Goal: Browse casually: Explore the website without a specific task or goal

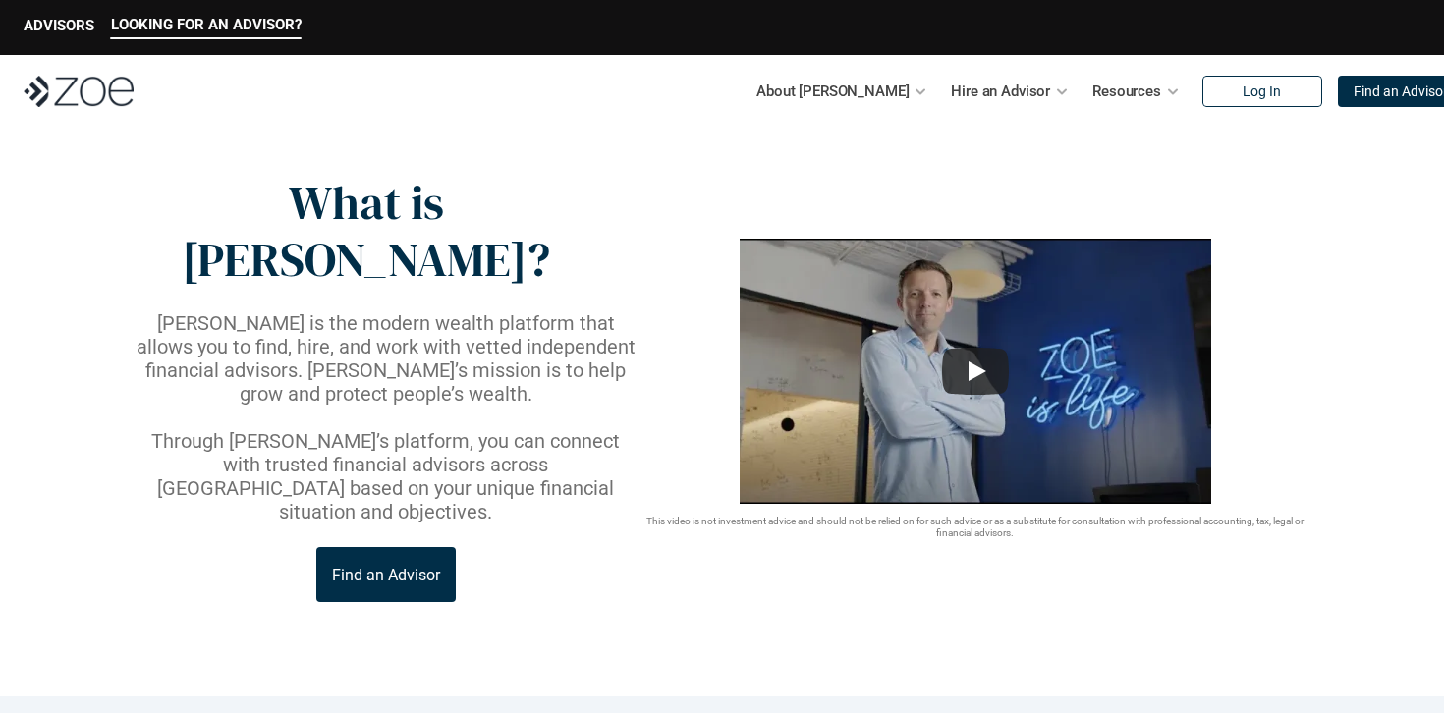
click at [414, 311] on p "[PERSON_NAME] is the modern wealth platform that allows you to find, hire, and …" at bounding box center [386, 358] width 507 height 94
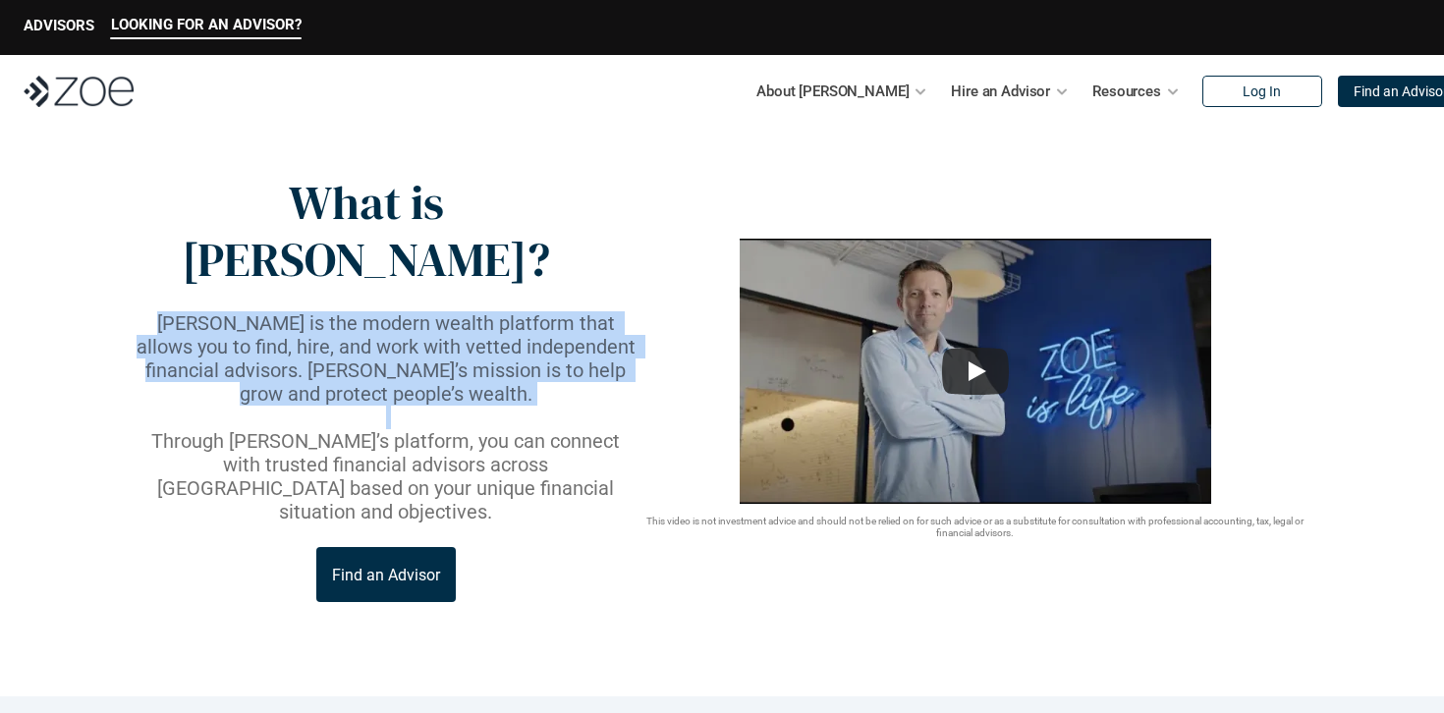
click at [414, 311] on p "[PERSON_NAME] is the modern wealth platform that allows you to find, hire, and …" at bounding box center [386, 358] width 507 height 94
click at [392, 311] on p "[PERSON_NAME] is the modern wealth platform that allows you to find, hire, and …" at bounding box center [386, 358] width 507 height 94
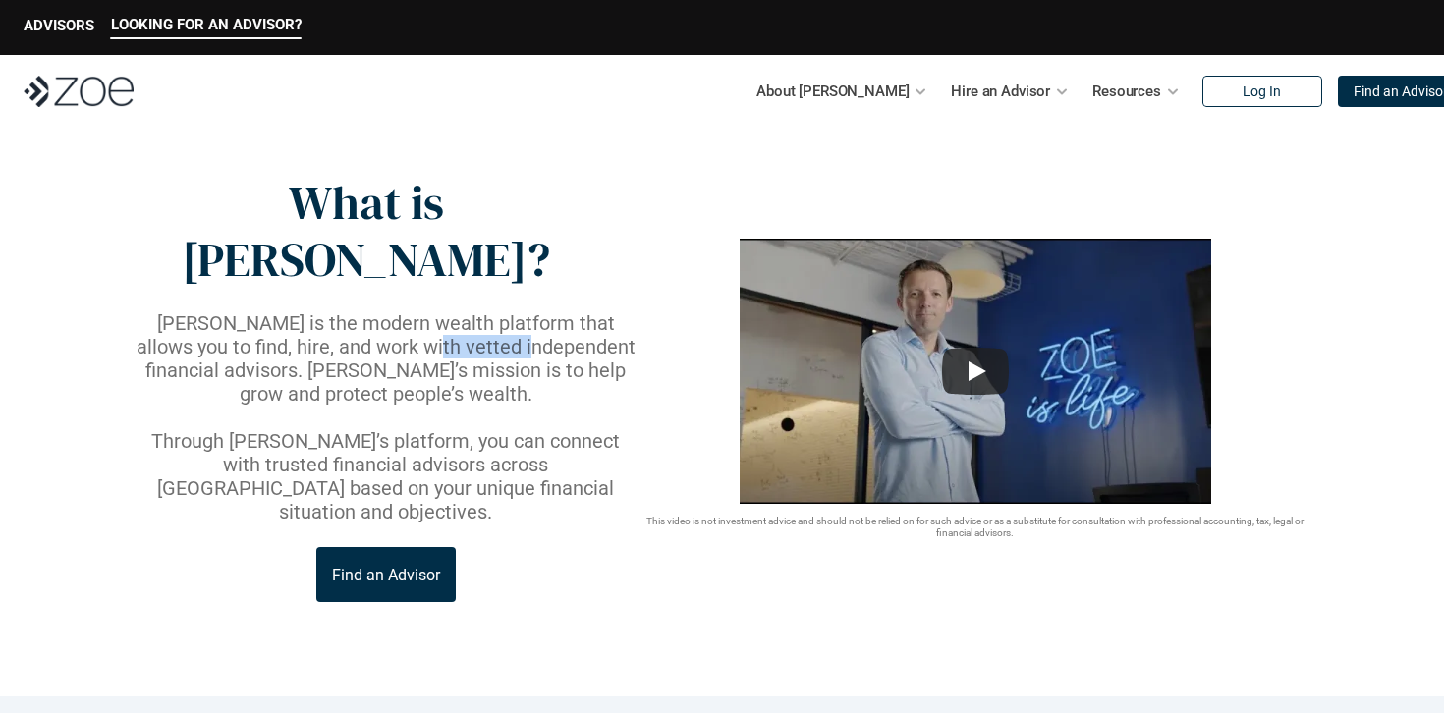
click at [392, 311] on p "[PERSON_NAME] is the modern wealth platform that allows you to find, hire, and …" at bounding box center [386, 358] width 507 height 94
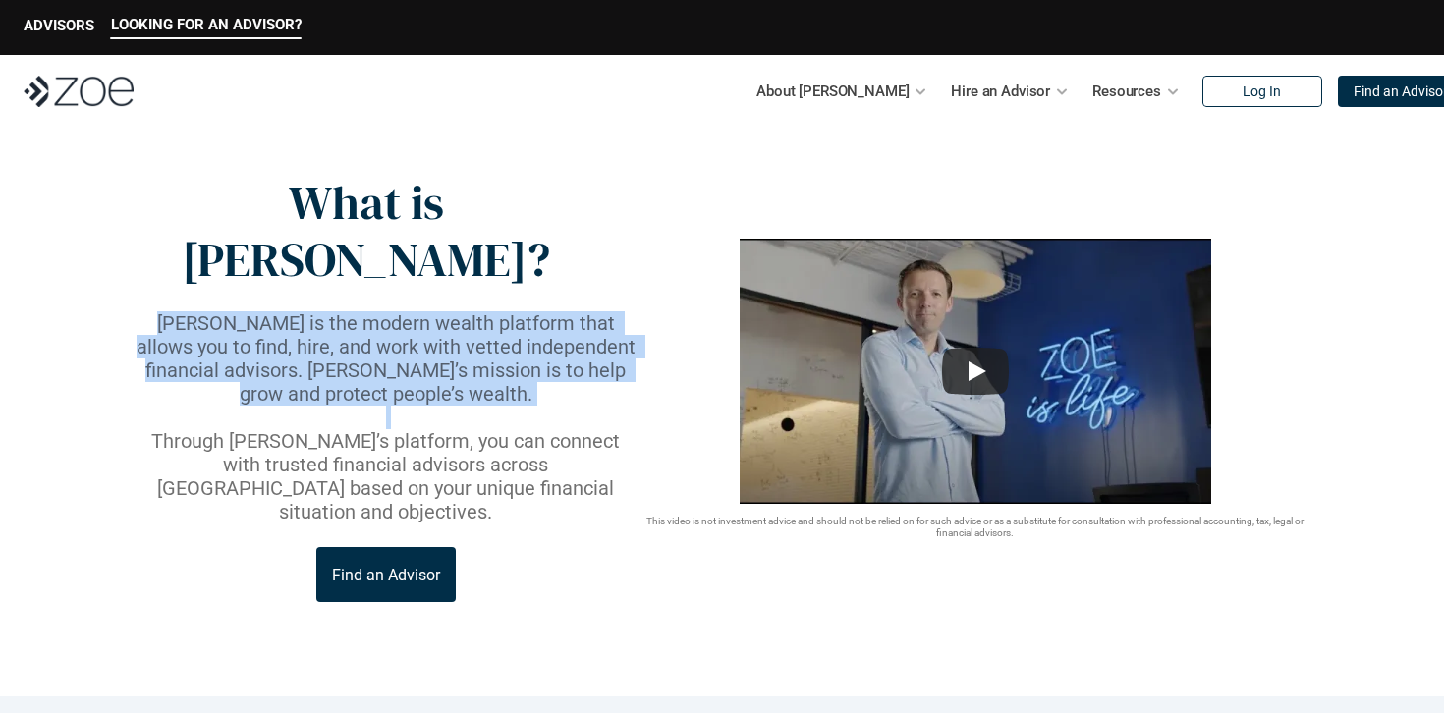
click at [392, 311] on p "[PERSON_NAME] is the modern wealth platform that allows you to find, hire, and …" at bounding box center [386, 358] width 507 height 94
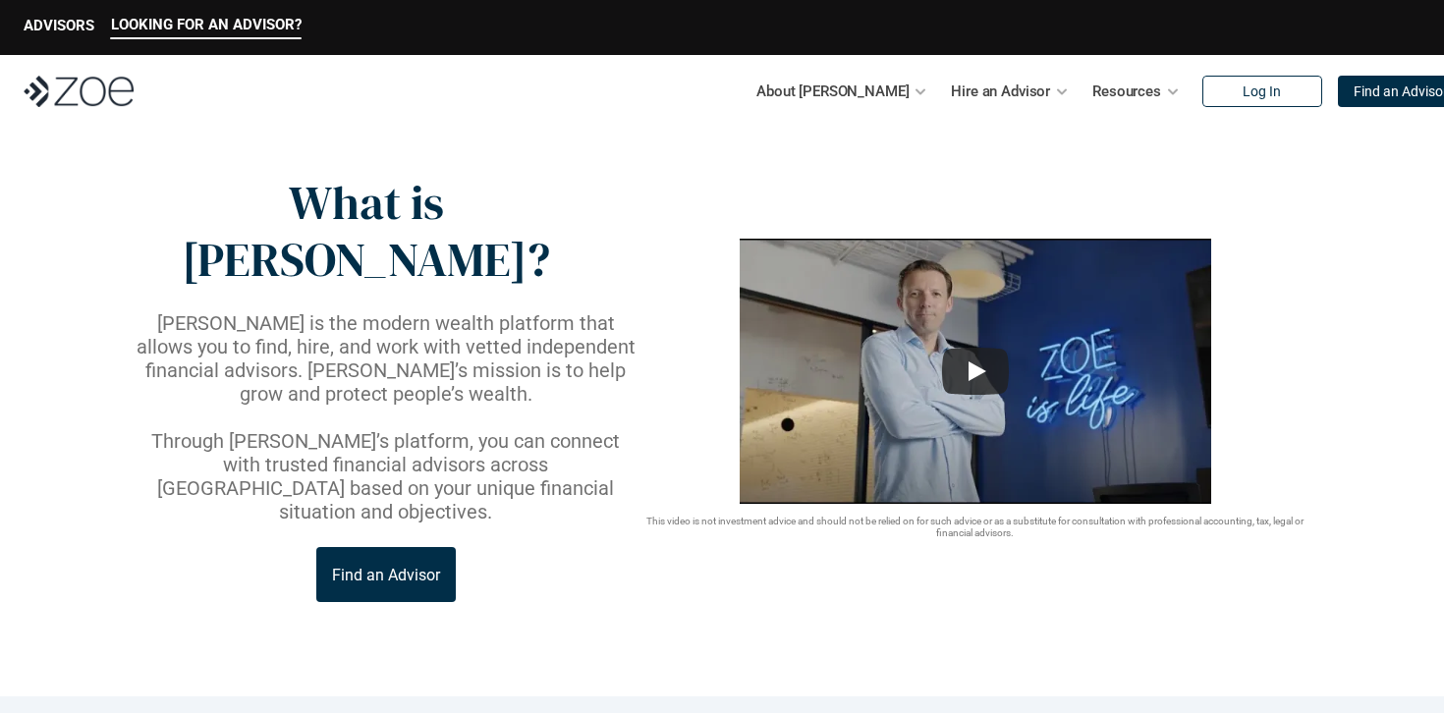
click at [405, 429] on p "Through [PERSON_NAME]’s platform, you can connect with trusted financial adviso…" at bounding box center [386, 476] width 507 height 94
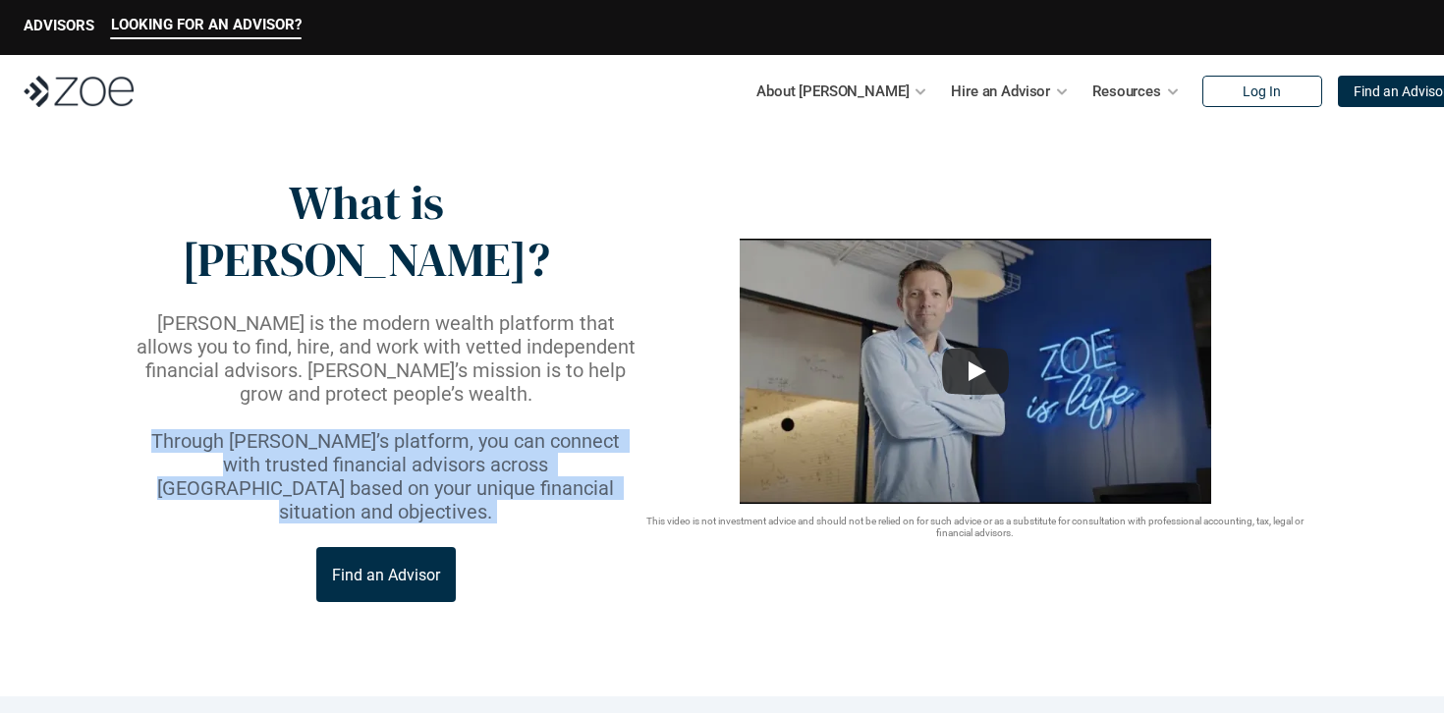
click at [405, 429] on p "Through [PERSON_NAME]’s platform, you can connect with trusted financial adviso…" at bounding box center [386, 476] width 507 height 94
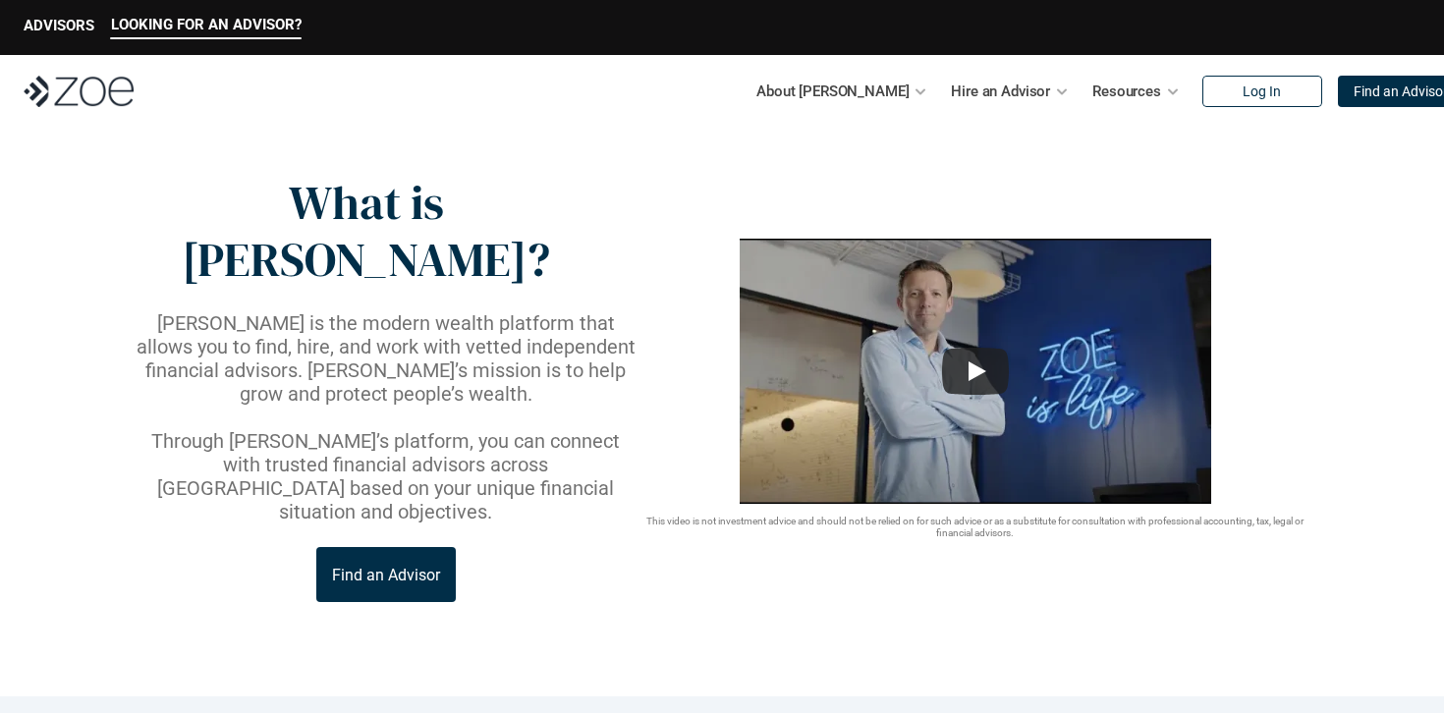
click at [385, 429] on p "Through [PERSON_NAME]’s platform, you can connect with trusted financial adviso…" at bounding box center [386, 476] width 507 height 94
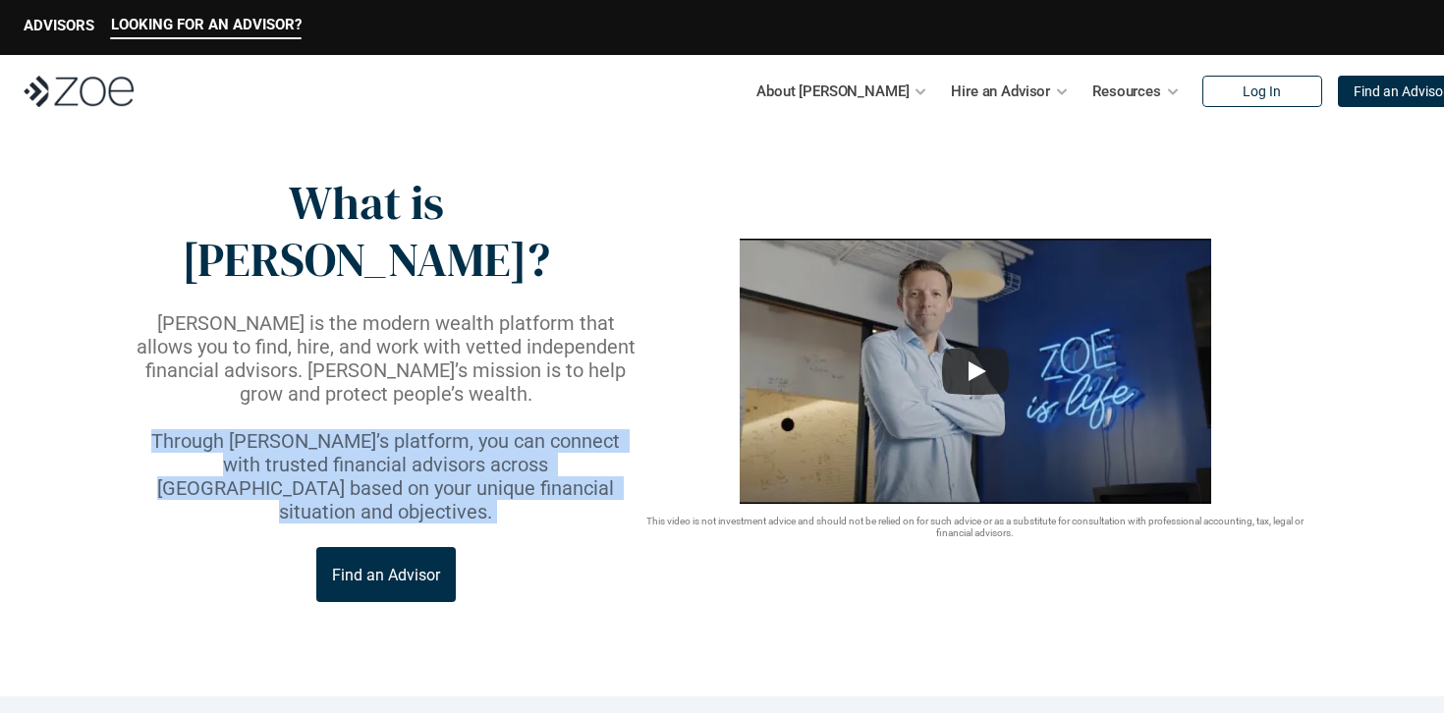
click at [385, 429] on p "Through [PERSON_NAME]’s platform, you can connect with trusted financial adviso…" at bounding box center [386, 476] width 507 height 94
click at [389, 429] on p "Through [PERSON_NAME]’s platform, you can connect with trusted financial adviso…" at bounding box center [386, 476] width 507 height 94
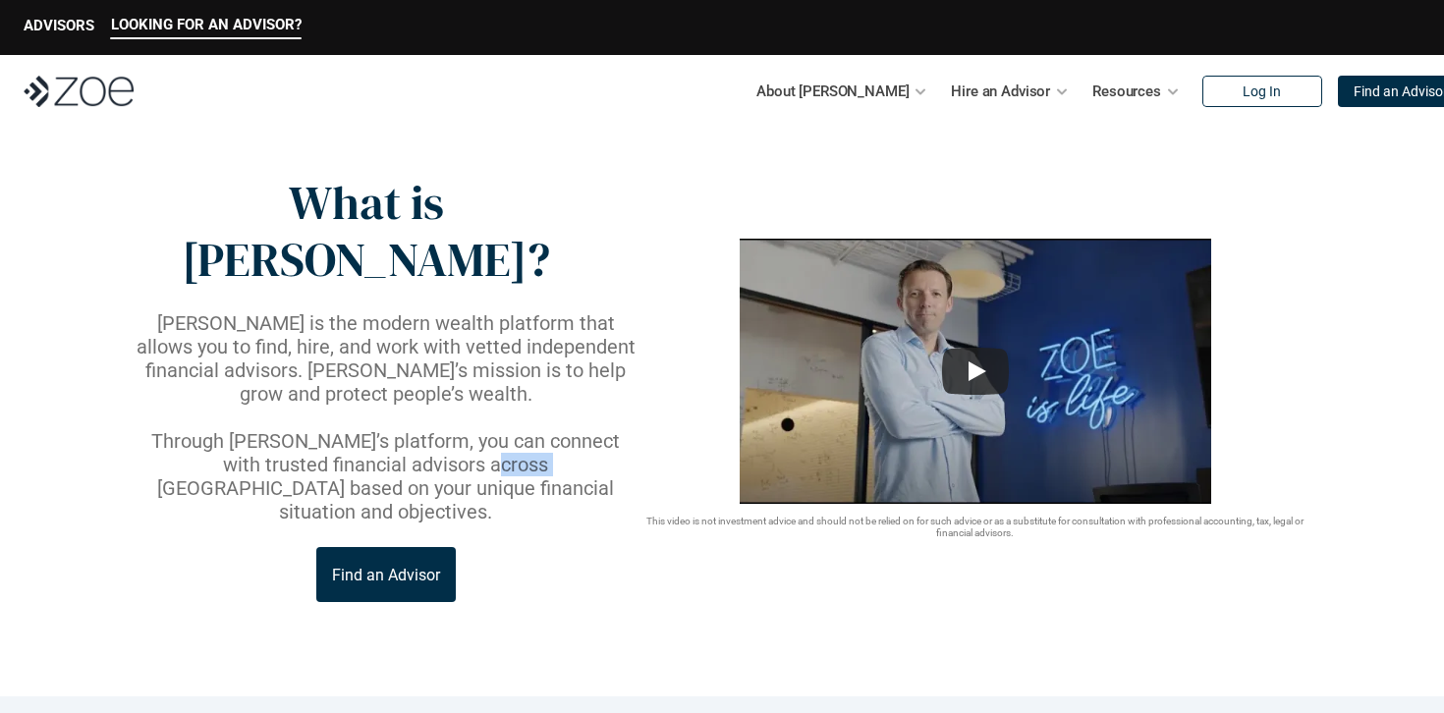
click at [389, 429] on p "Through [PERSON_NAME]’s platform, you can connect with trusted financial adviso…" at bounding box center [386, 476] width 507 height 94
click at [388, 429] on p "Through [PERSON_NAME]’s platform, you can connect with trusted financial adviso…" at bounding box center [386, 476] width 507 height 94
click at [386, 429] on p "Through [PERSON_NAME]’s platform, you can connect with trusted financial adviso…" at bounding box center [386, 476] width 507 height 94
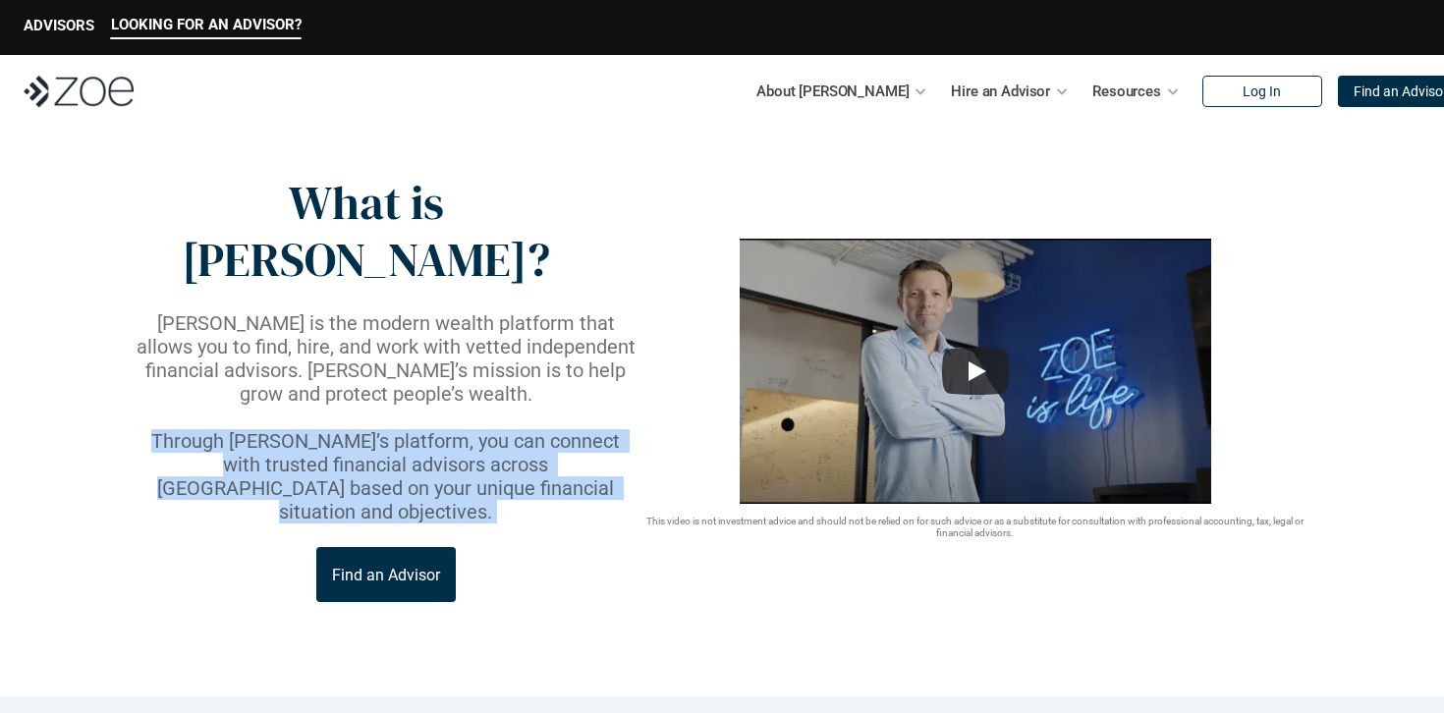
click at [386, 429] on p "Through [PERSON_NAME]’s platform, you can connect with trusted financial adviso…" at bounding box center [386, 476] width 507 height 94
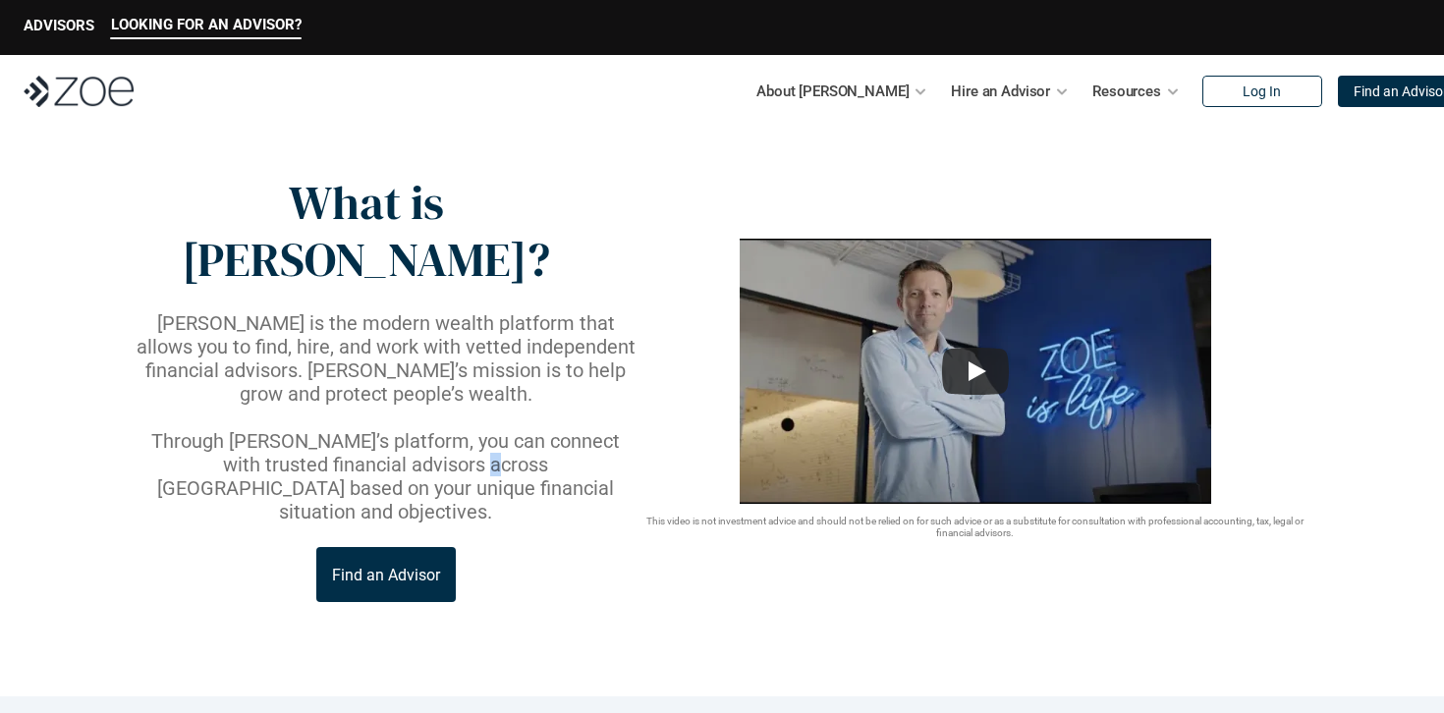
click at [386, 429] on p "Through [PERSON_NAME]’s platform, you can connect with trusted financial adviso…" at bounding box center [386, 476] width 507 height 94
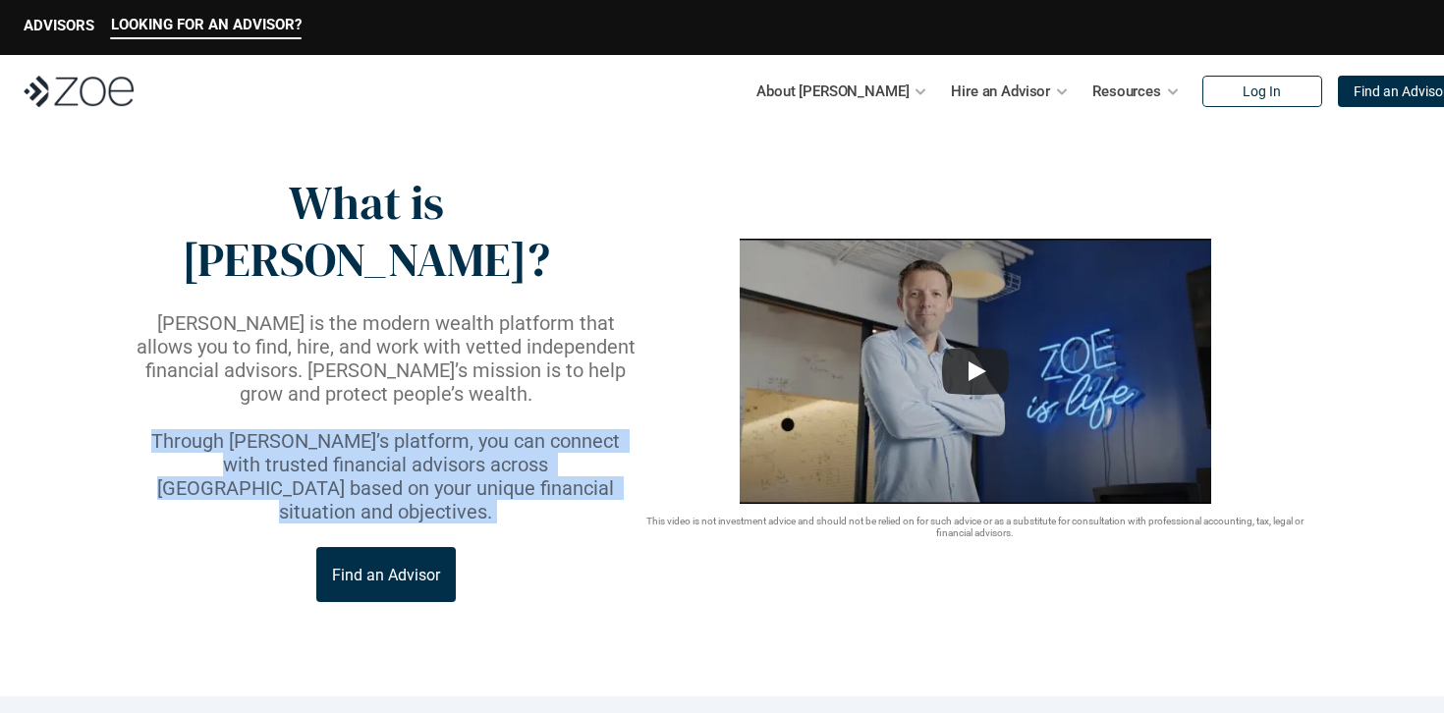
click at [386, 429] on p "Through [PERSON_NAME]’s platform, you can connect with trusted financial adviso…" at bounding box center [386, 476] width 507 height 94
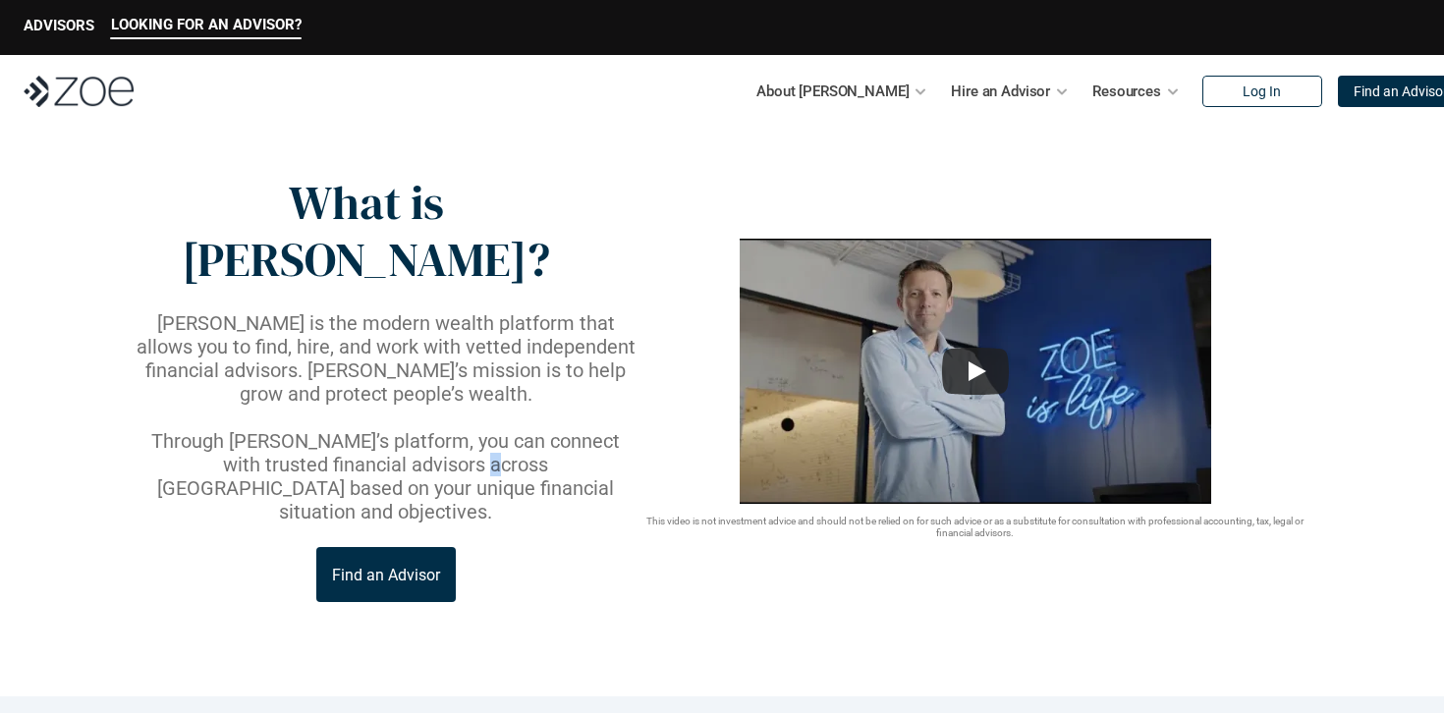
click at [386, 429] on p "Through [PERSON_NAME]’s platform, you can connect with trusted financial adviso…" at bounding box center [386, 476] width 507 height 94
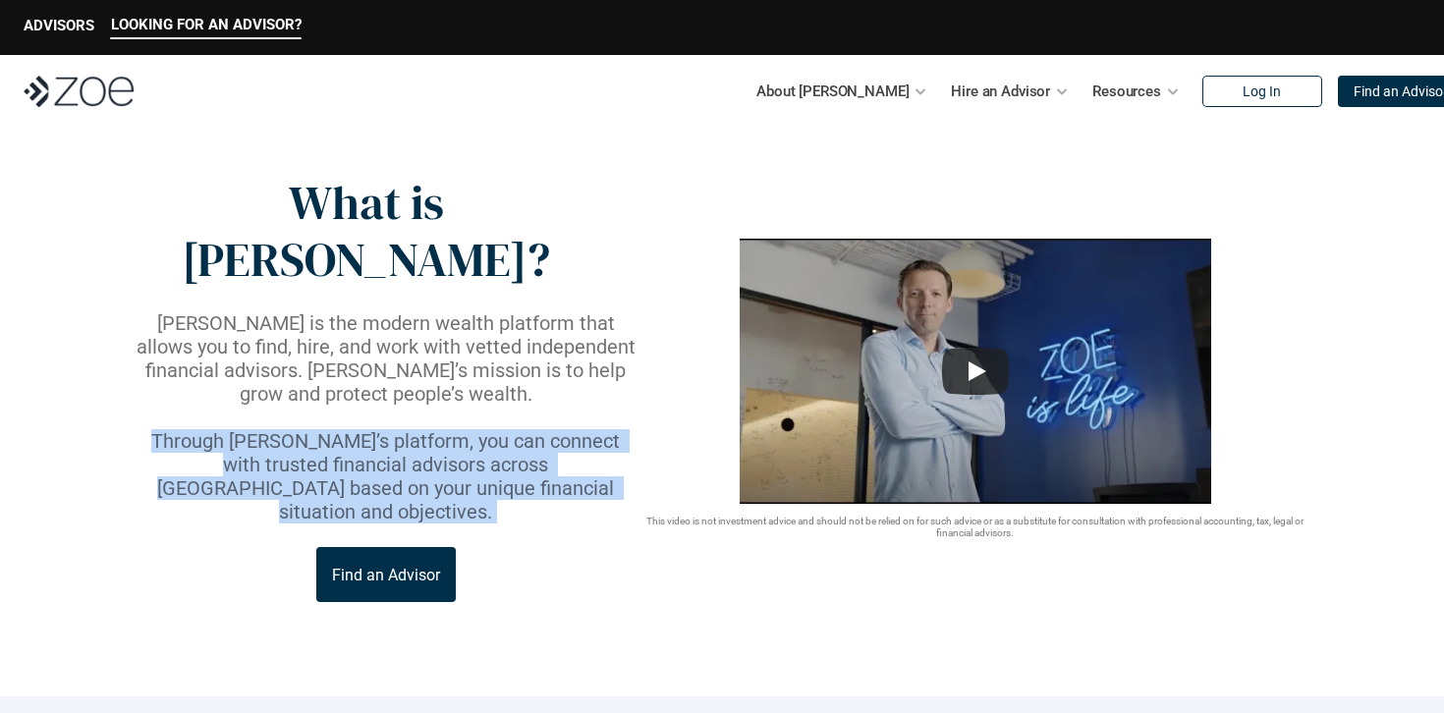
click at [386, 429] on p "Through [PERSON_NAME]’s platform, you can connect with trusted financial adviso…" at bounding box center [386, 476] width 507 height 94
click at [387, 429] on p "Through [PERSON_NAME]’s platform, you can connect with trusted financial adviso…" at bounding box center [386, 476] width 507 height 94
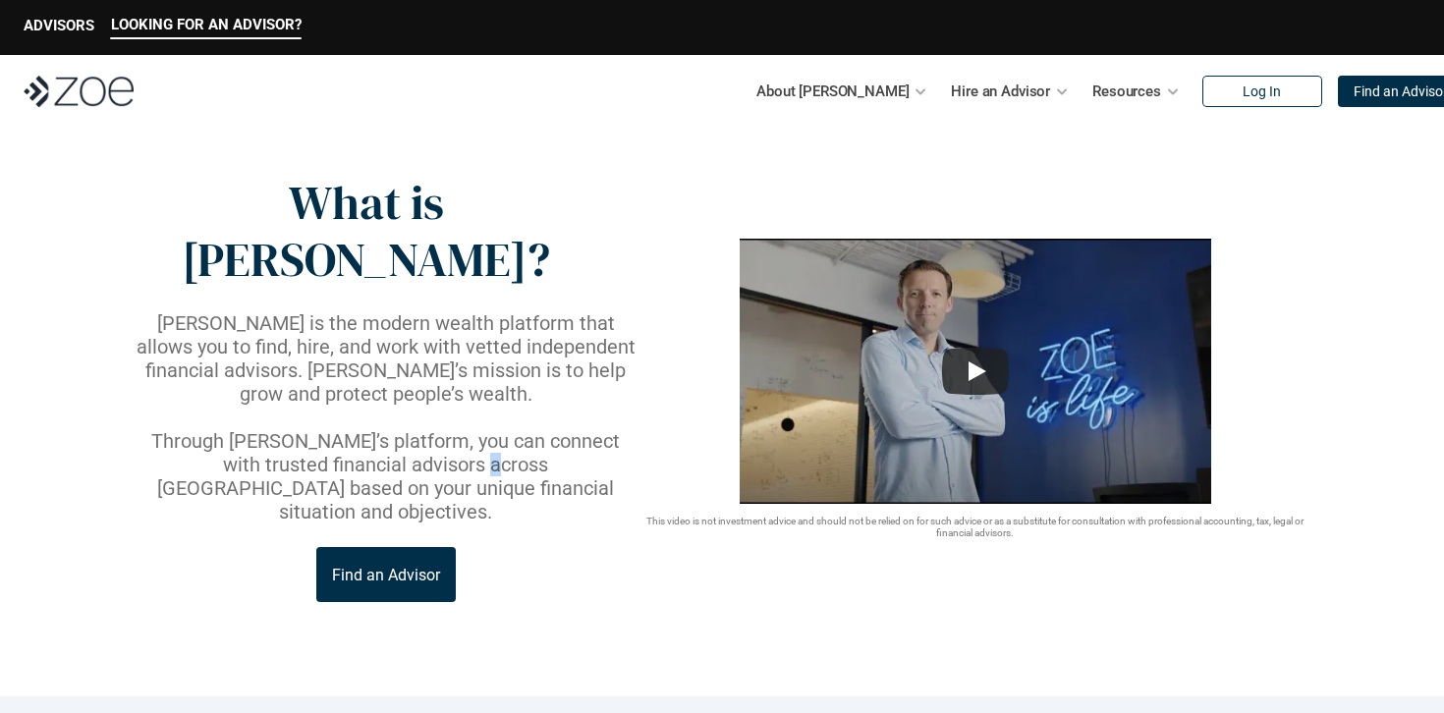
click at [387, 429] on p "Through [PERSON_NAME]’s platform, you can connect with trusted financial adviso…" at bounding box center [386, 476] width 507 height 94
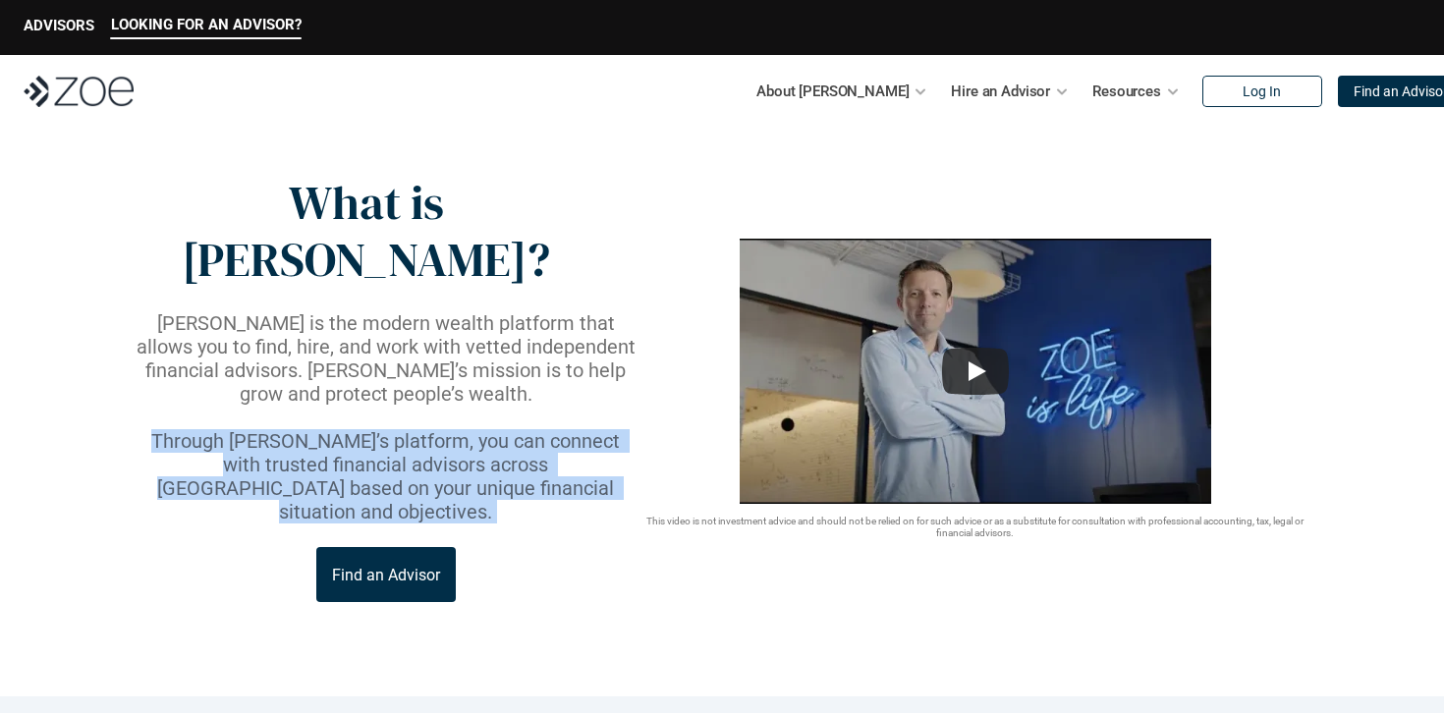
click at [387, 429] on p "Through [PERSON_NAME]’s platform, you can connect with trusted financial adviso…" at bounding box center [386, 476] width 507 height 94
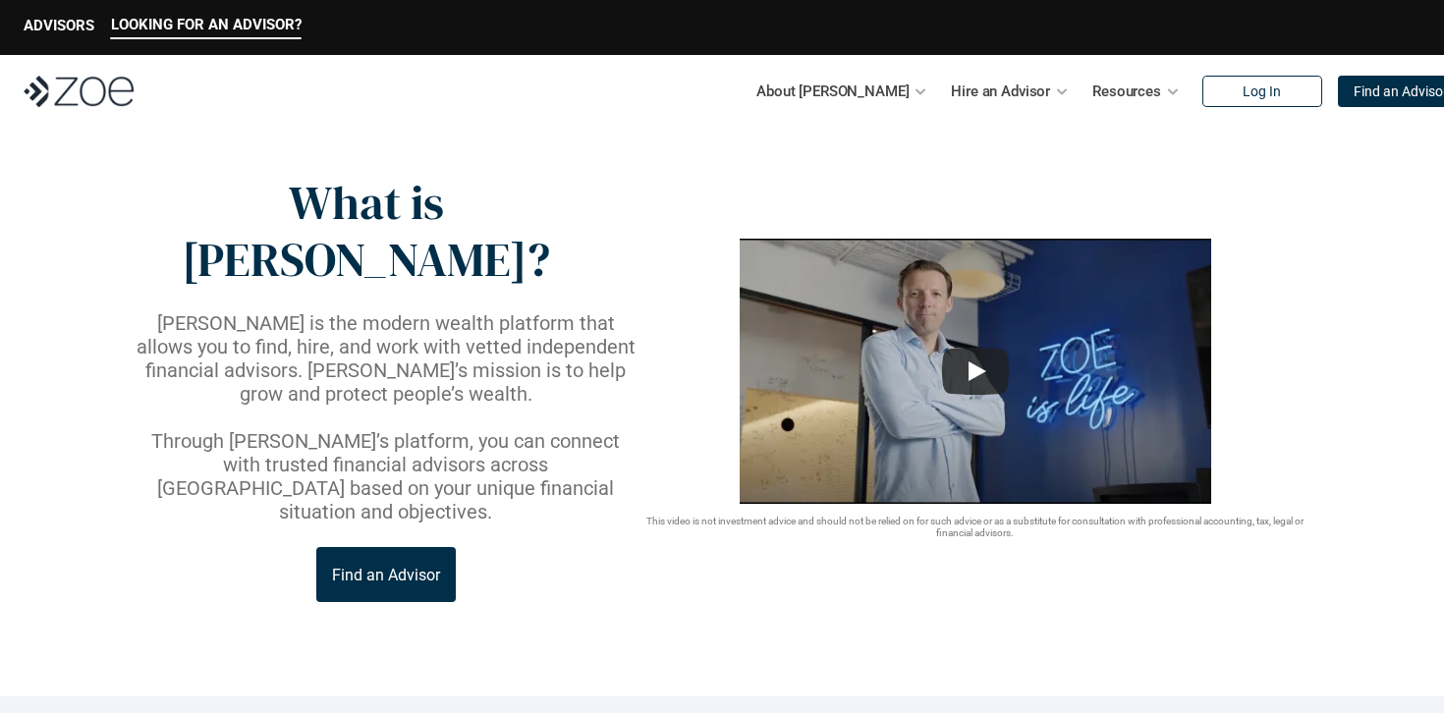
click at [398, 311] on p "[PERSON_NAME] is the modern wealth platform that allows you to find, hire, and …" at bounding box center [386, 358] width 507 height 94
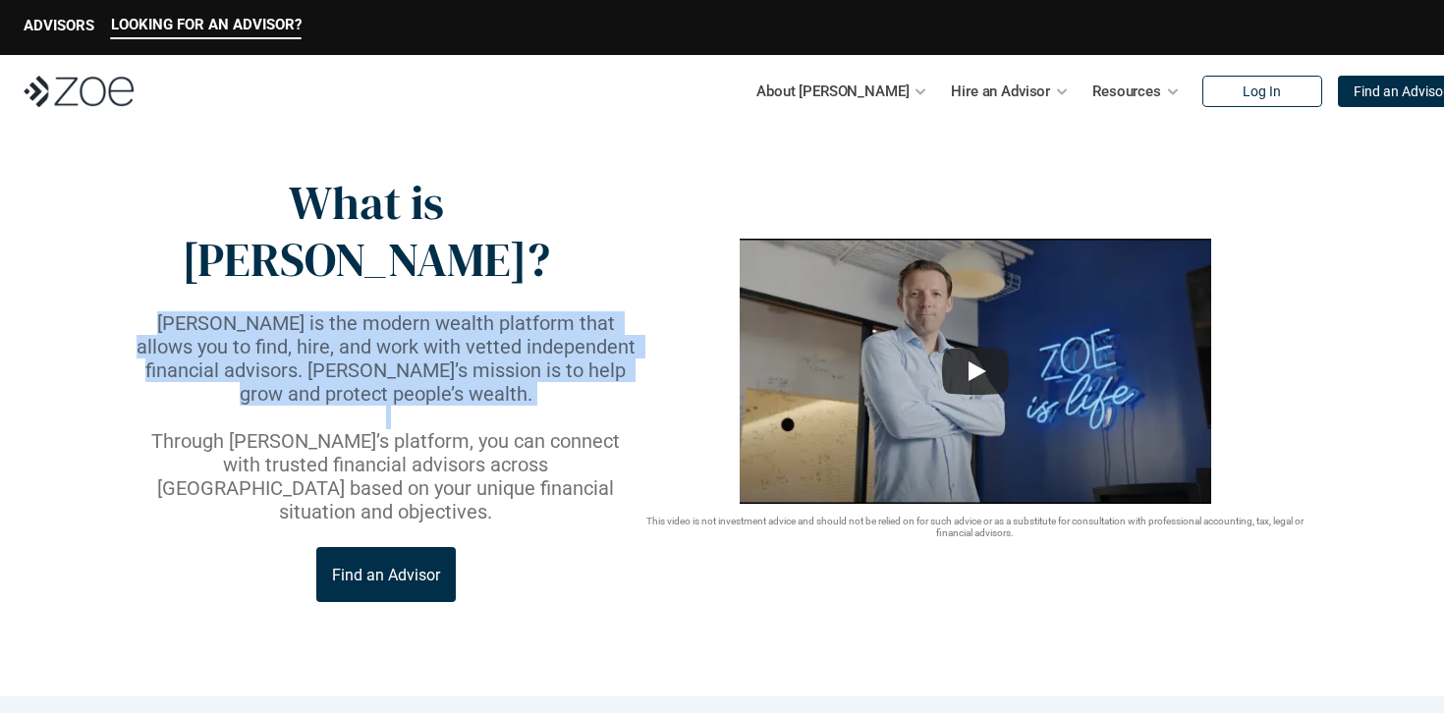
click at [398, 311] on p "[PERSON_NAME] is the modern wealth platform that allows you to find, hire, and …" at bounding box center [386, 358] width 507 height 94
click at [392, 311] on p "[PERSON_NAME] is the modern wealth platform that allows you to find, hire, and …" at bounding box center [386, 358] width 507 height 94
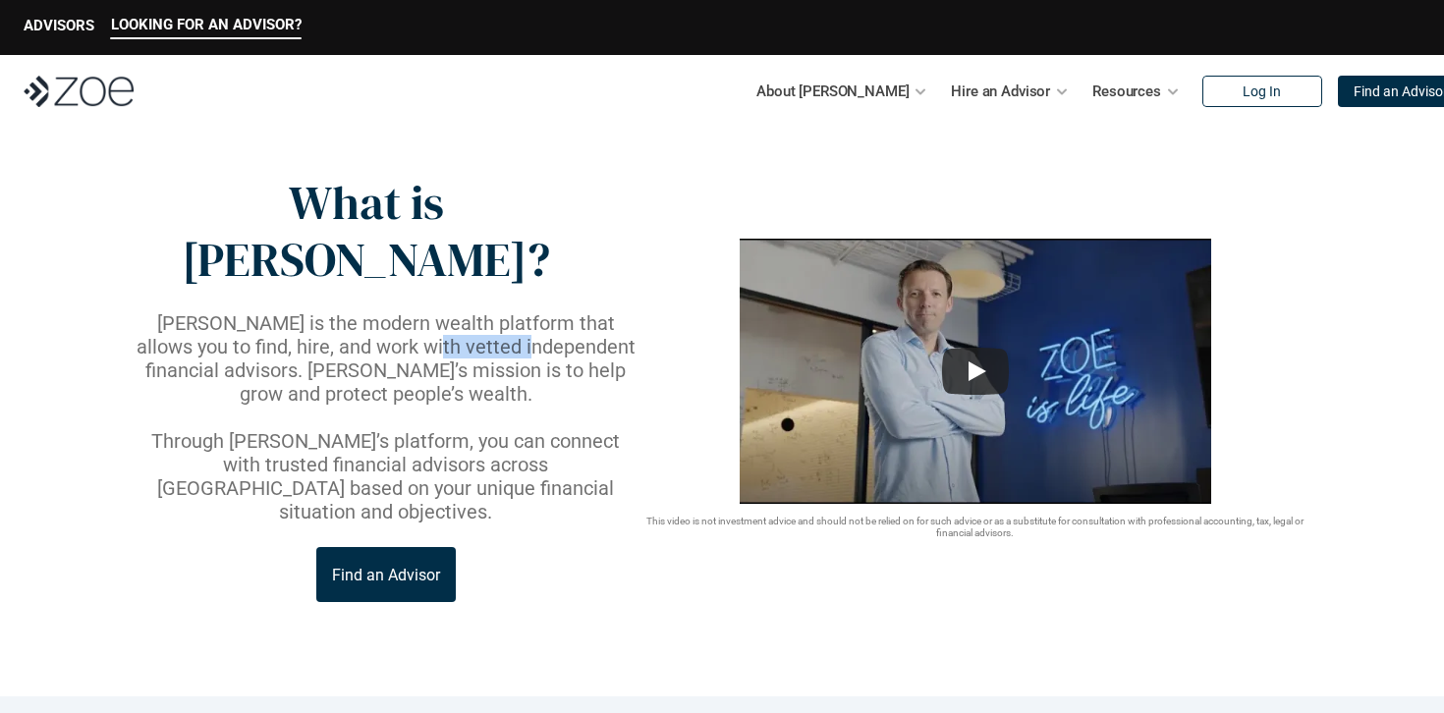
click at [392, 311] on p "[PERSON_NAME] is the modern wealth platform that allows you to find, hire, and …" at bounding box center [386, 358] width 507 height 94
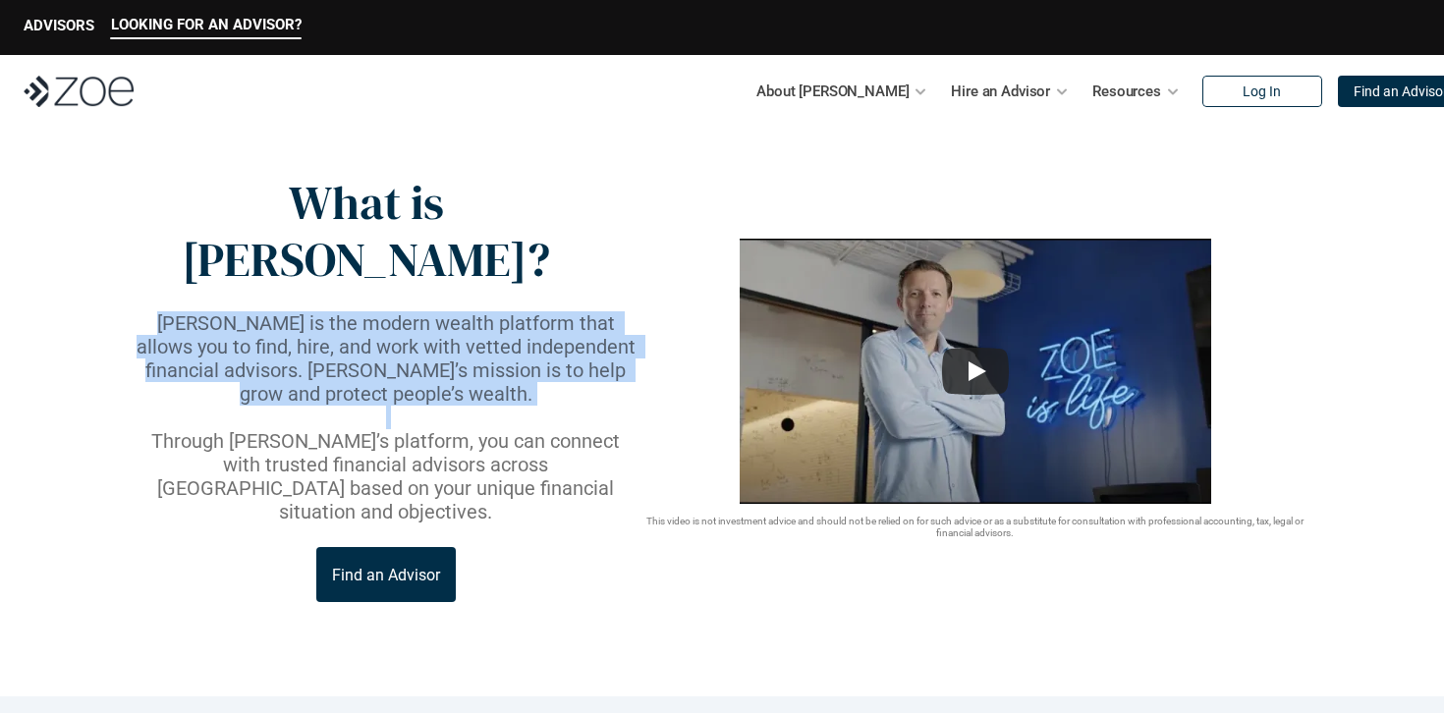
click at [392, 311] on p "[PERSON_NAME] is the modern wealth platform that allows you to find, hire, and …" at bounding box center [386, 358] width 507 height 94
click at [904, 350] on img at bounding box center [976, 371] width 472 height 265
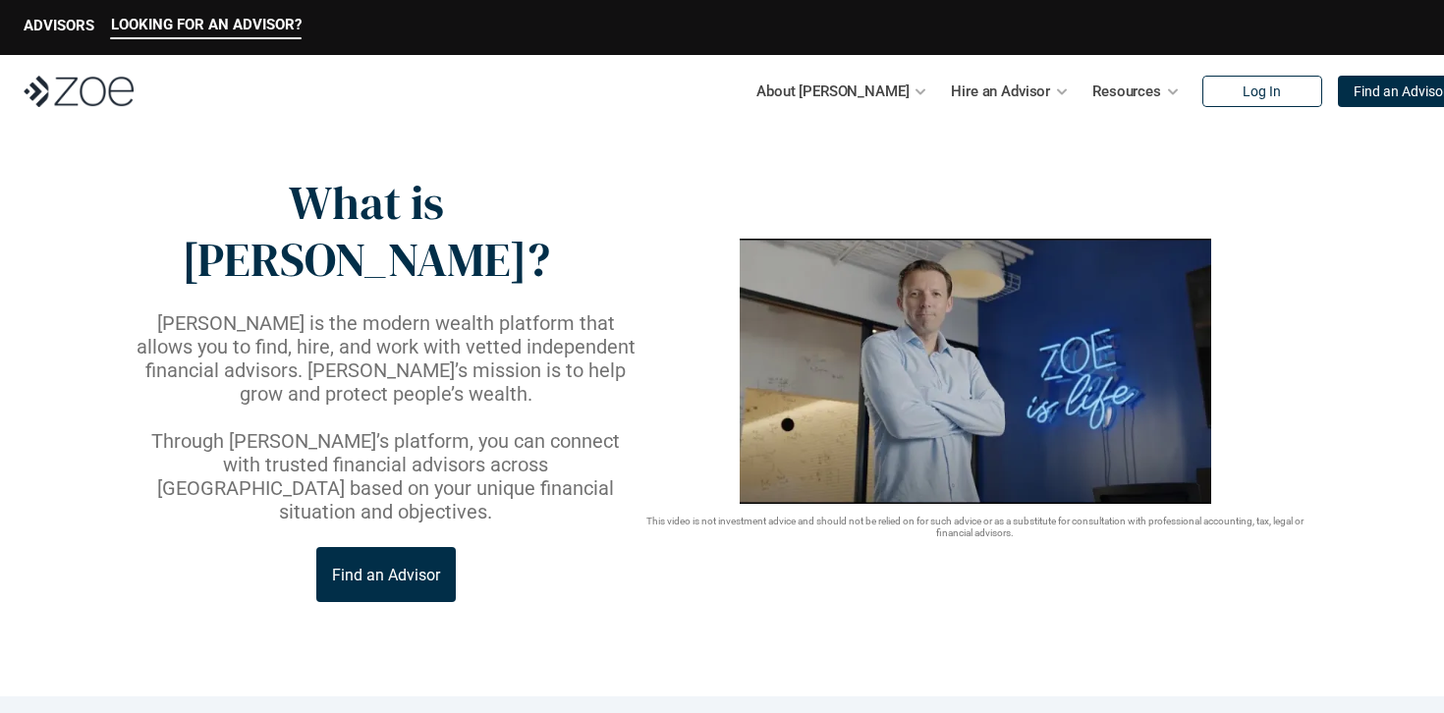
click at [1003, 516] on p "This video is not investment advice and should not be relied on for such advice…" at bounding box center [976, 528] width 672 height 24
click at [994, 516] on p "This video is not investment advice and should not be relied on for such advice…" at bounding box center [976, 528] width 672 height 24
click at [989, 516] on p "This video is not investment advice and should not be relied on for such advice…" at bounding box center [976, 528] width 672 height 24
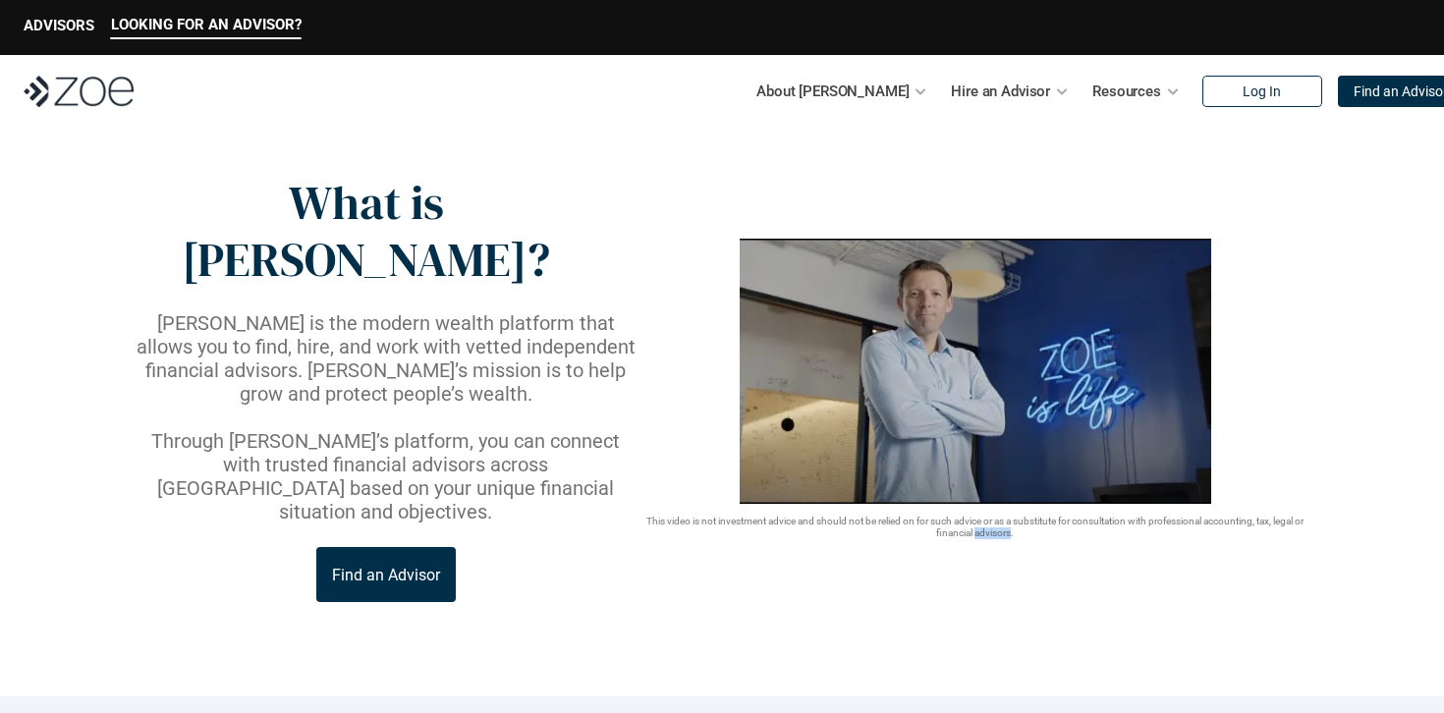
click at [989, 516] on p "This video is not investment advice and should not be relied on for such advice…" at bounding box center [976, 528] width 672 height 24
click at [991, 516] on p "This video is not investment advice and should not be relied on for such advice…" at bounding box center [976, 528] width 672 height 24
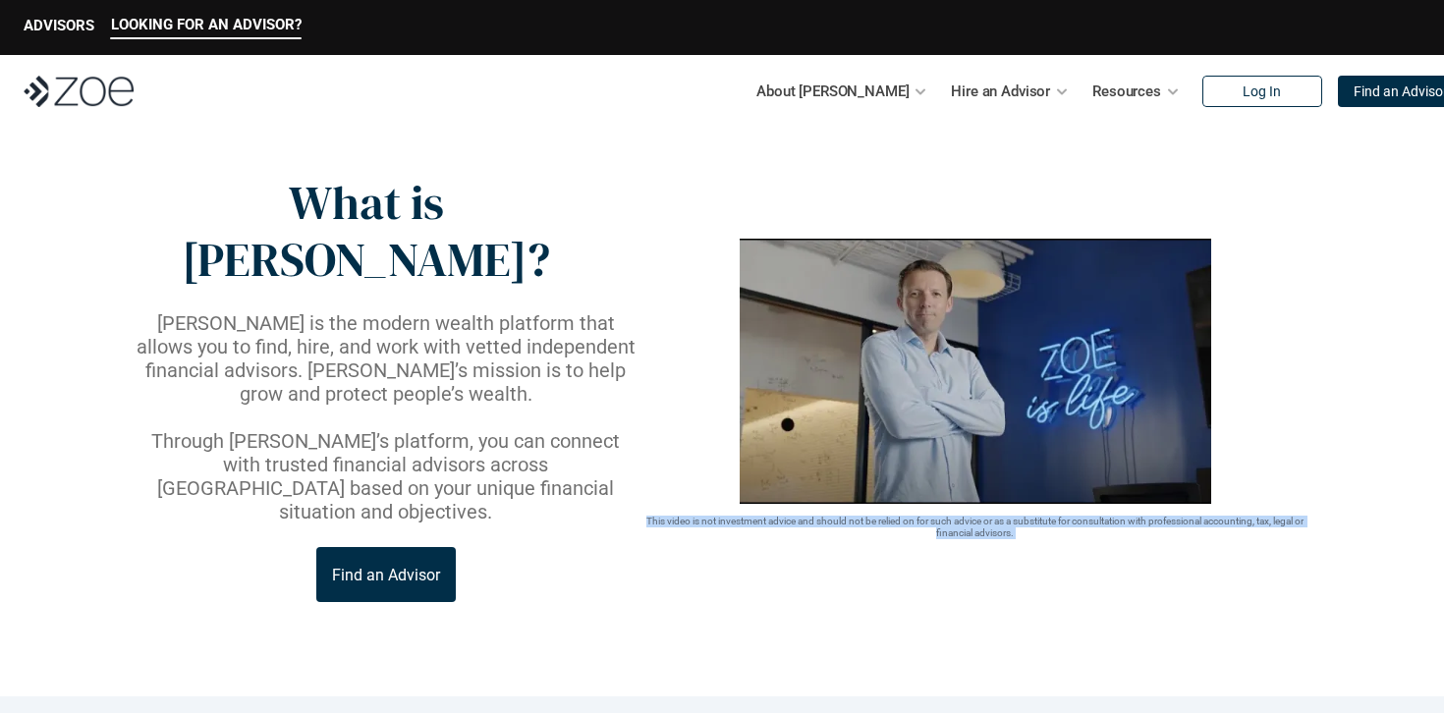
click at [990, 516] on p "This video is not investment advice and should not be relied on for such advice…" at bounding box center [976, 528] width 672 height 24
